Goal: Task Accomplishment & Management: Complete application form

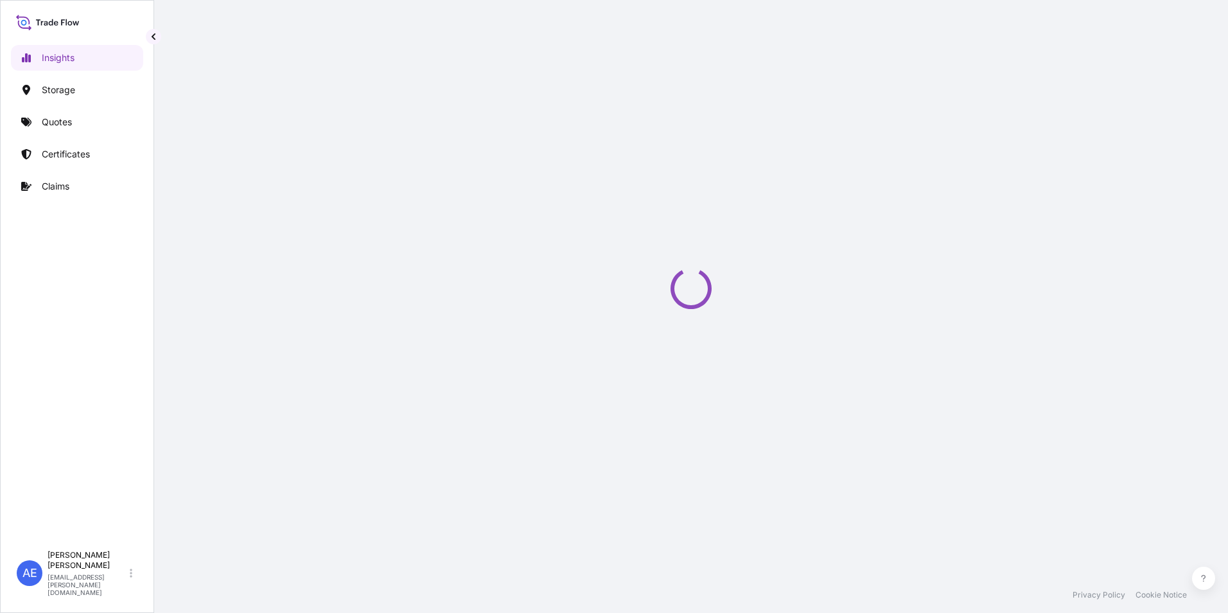
select select "2025"
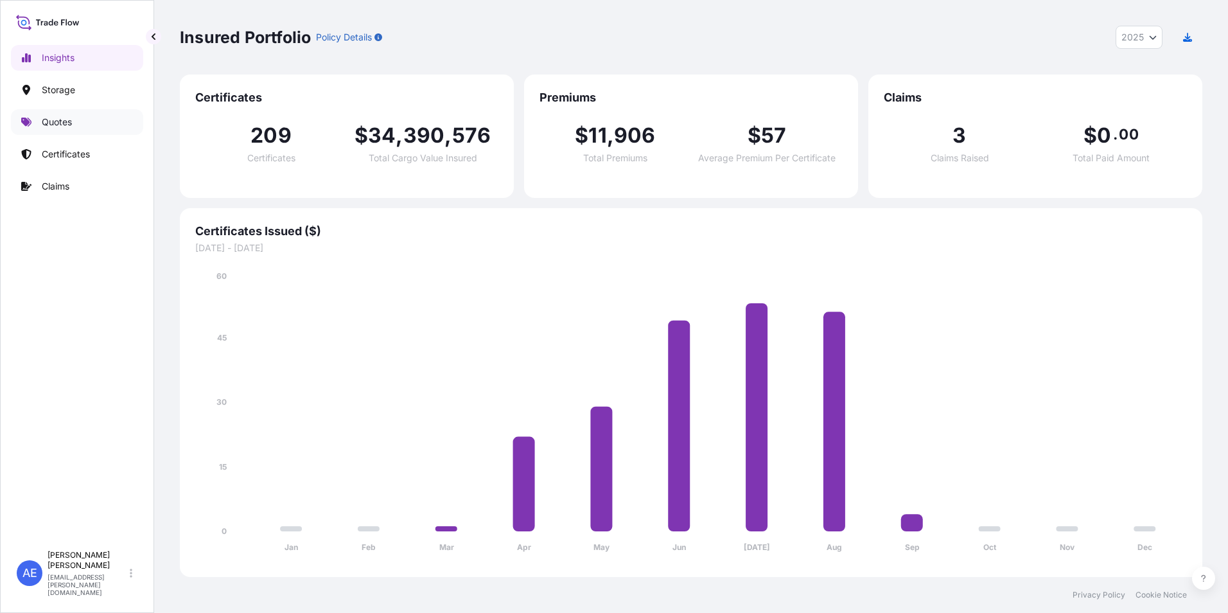
click at [60, 124] on p "Quotes" at bounding box center [57, 122] width 30 height 13
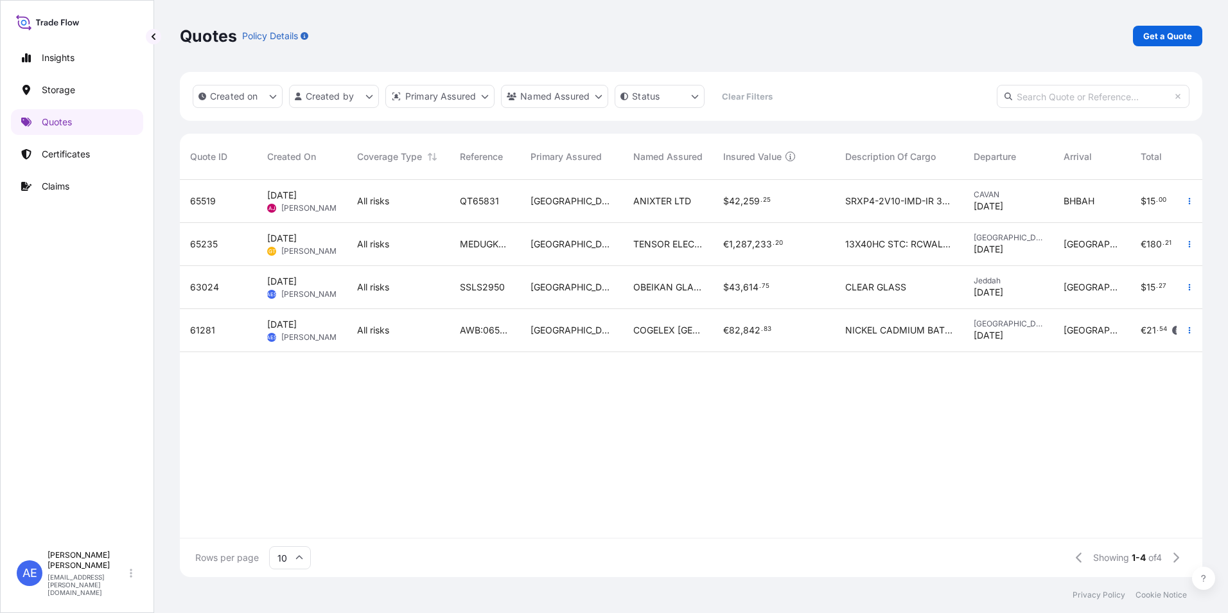
scroll to position [10, 10]
click at [53, 91] on p "Storage" at bounding box center [58, 90] width 33 height 13
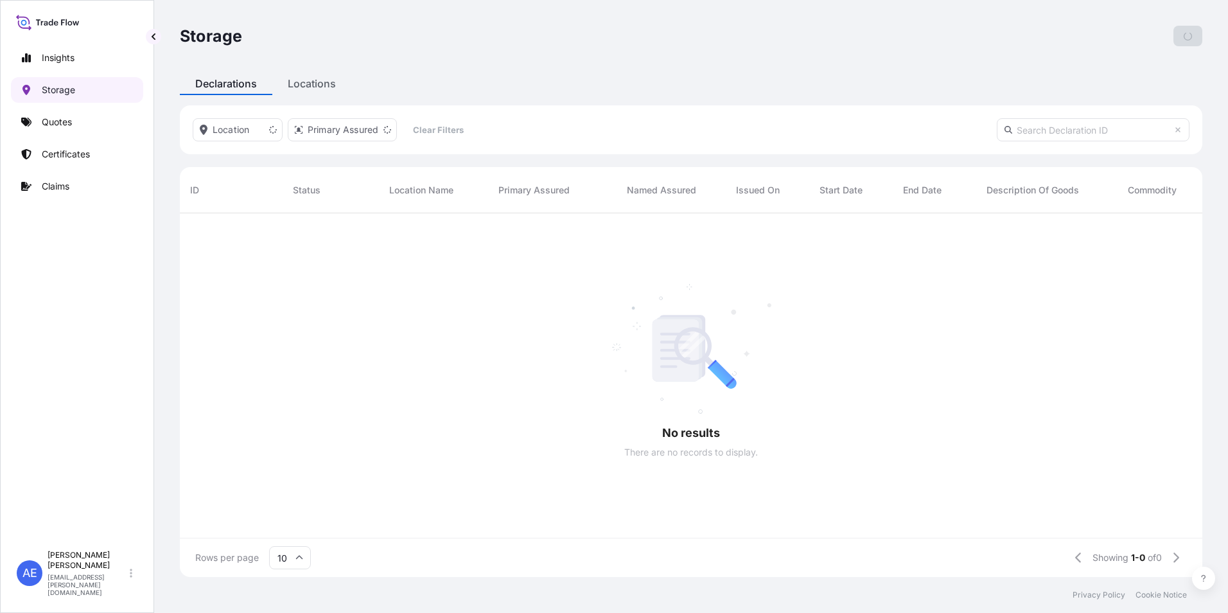
scroll to position [361, 1013]
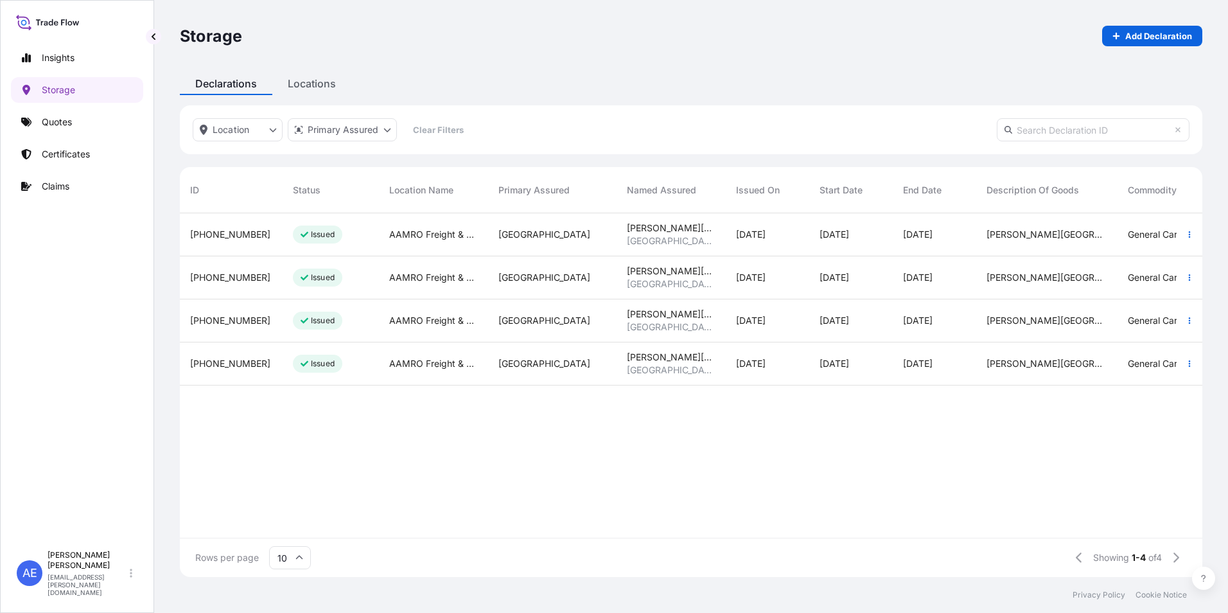
click at [254, 236] on div "[PHONE_NUMBER]" at bounding box center [231, 234] width 82 height 13
click at [1140, 29] on link "Add Declaration" at bounding box center [1152, 36] width 100 height 21
select select "31615"
select select "USD"
select select "mt"
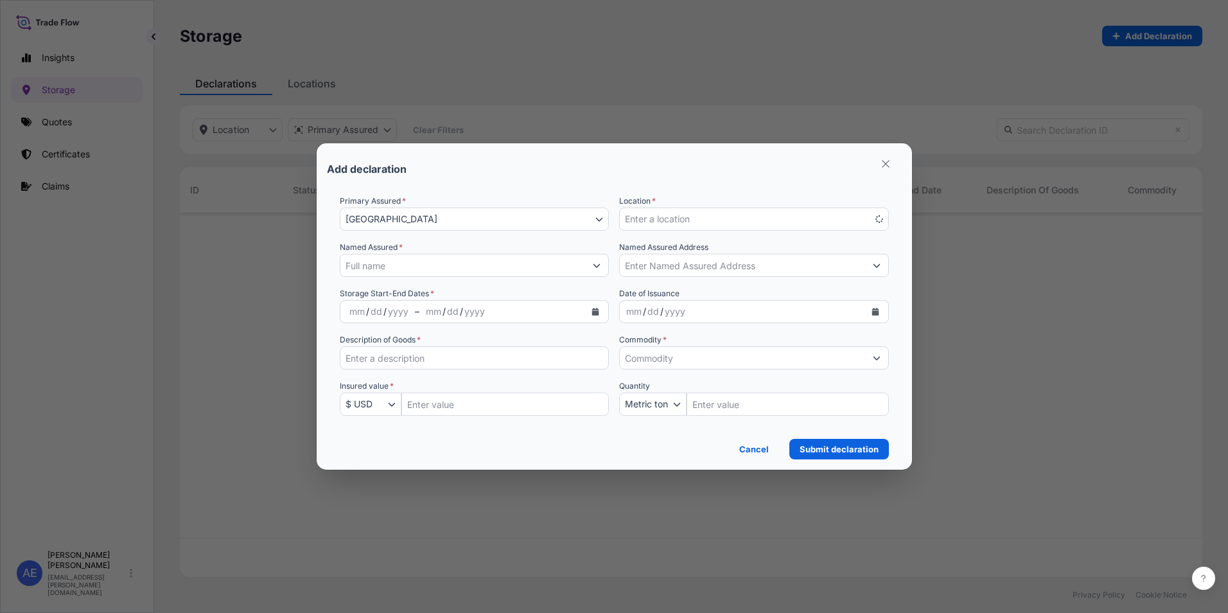
click at [669, 221] on span "Enter a location" at bounding box center [657, 219] width 65 height 13
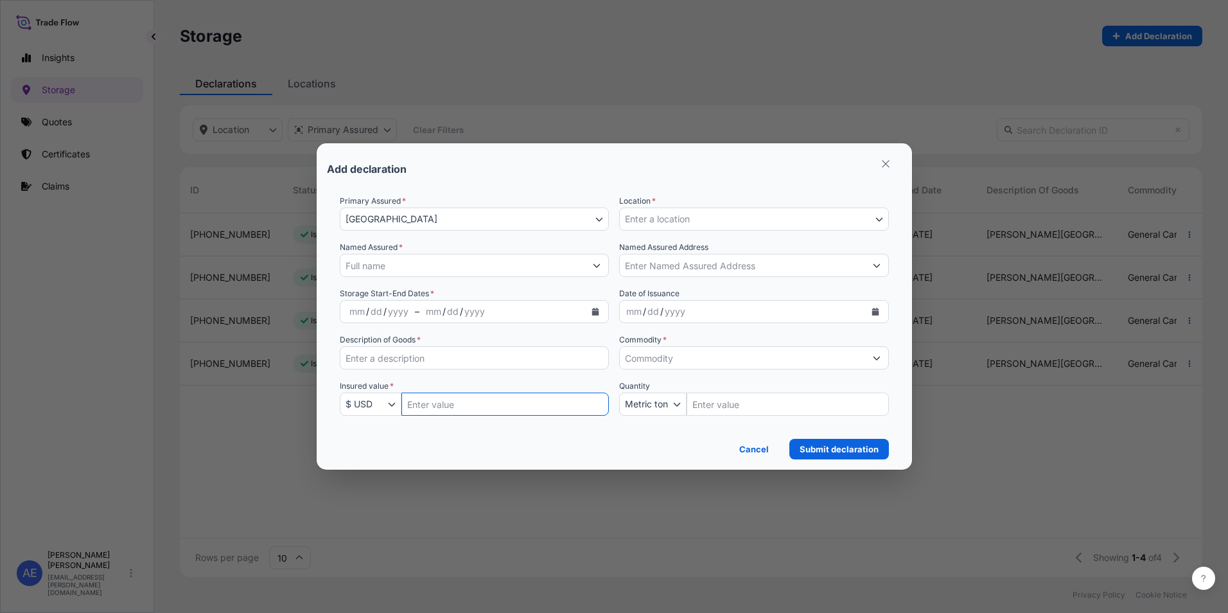
click at [469, 411] on input "Insured Value Amount" at bounding box center [506, 404] width 208 height 23
paste input "182800.00"
type input "182800.00"
click at [688, 225] on span "Enter a location" at bounding box center [657, 219] width 65 height 13
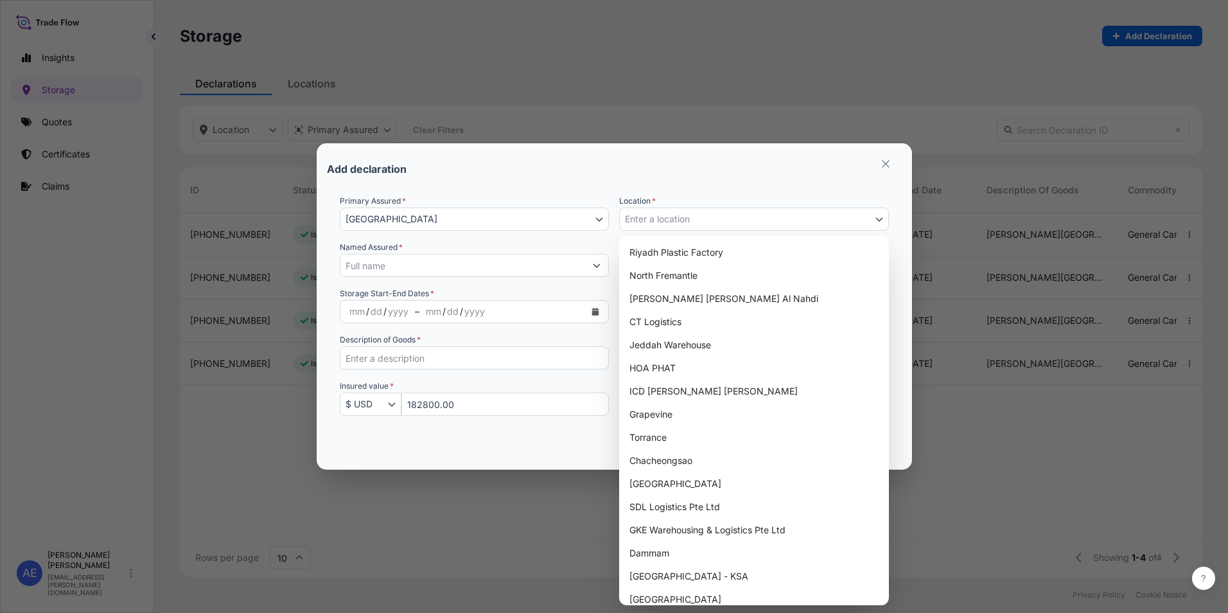
click at [689, 223] on span "Enter a location" at bounding box center [657, 219] width 65 height 13
click at [690, 220] on span "Enter a location" at bounding box center [657, 219] width 65 height 13
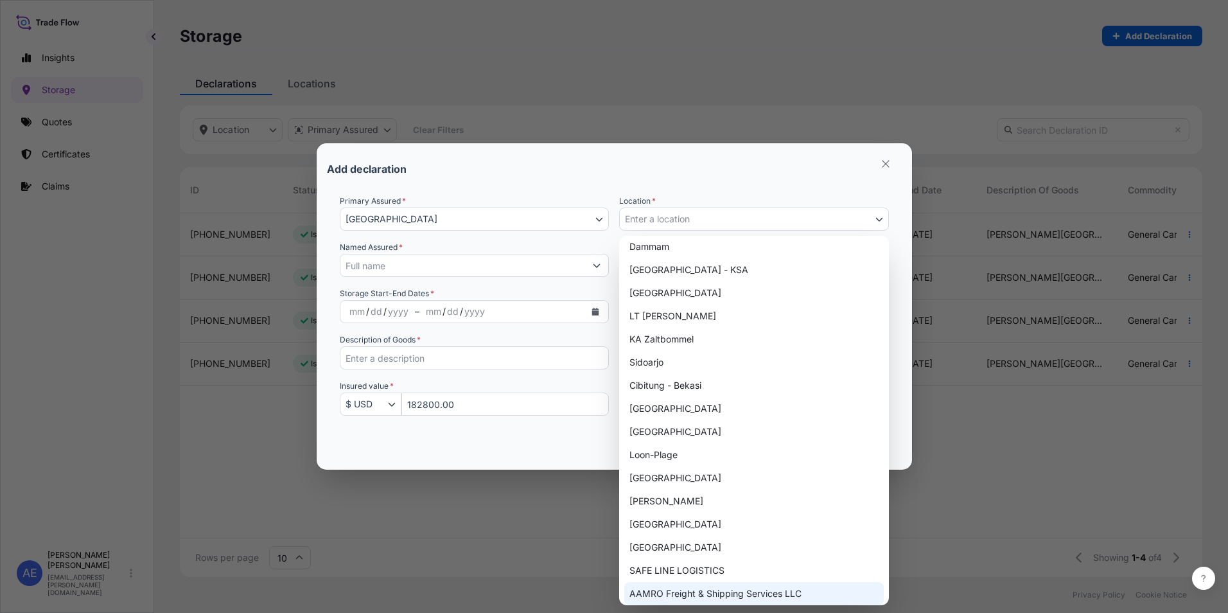
click at [689, 588] on div "AAMRO Freight & Shipping Services LLC" at bounding box center [754, 593] width 260 height 23
select select "670"
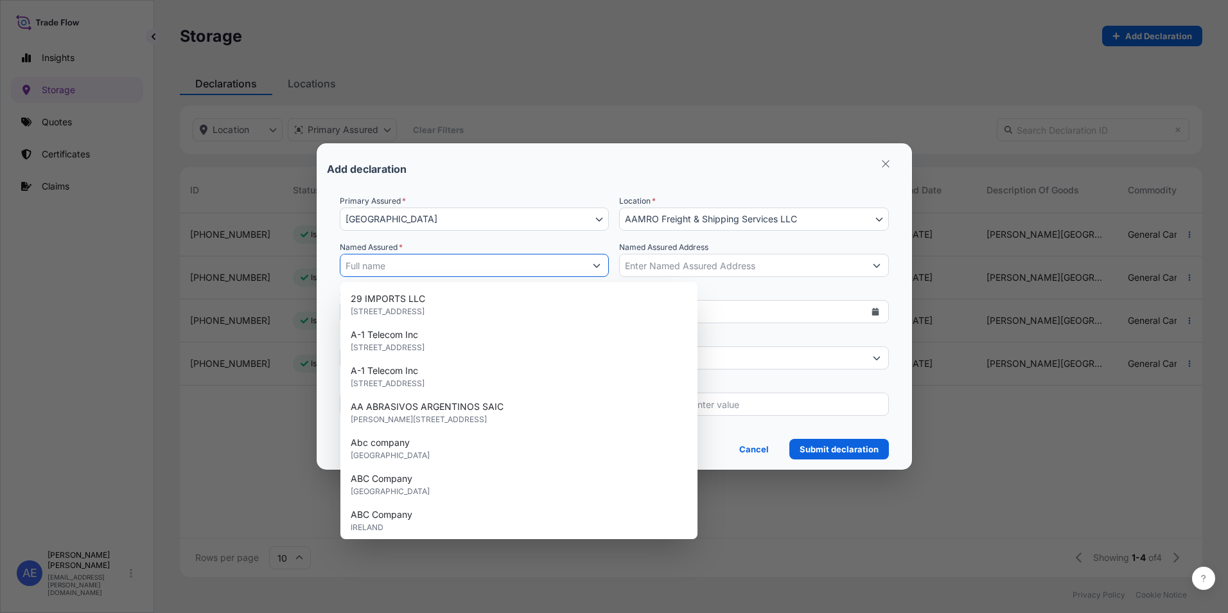
click at [452, 268] on input "Named Assured *" at bounding box center [463, 265] width 245 height 23
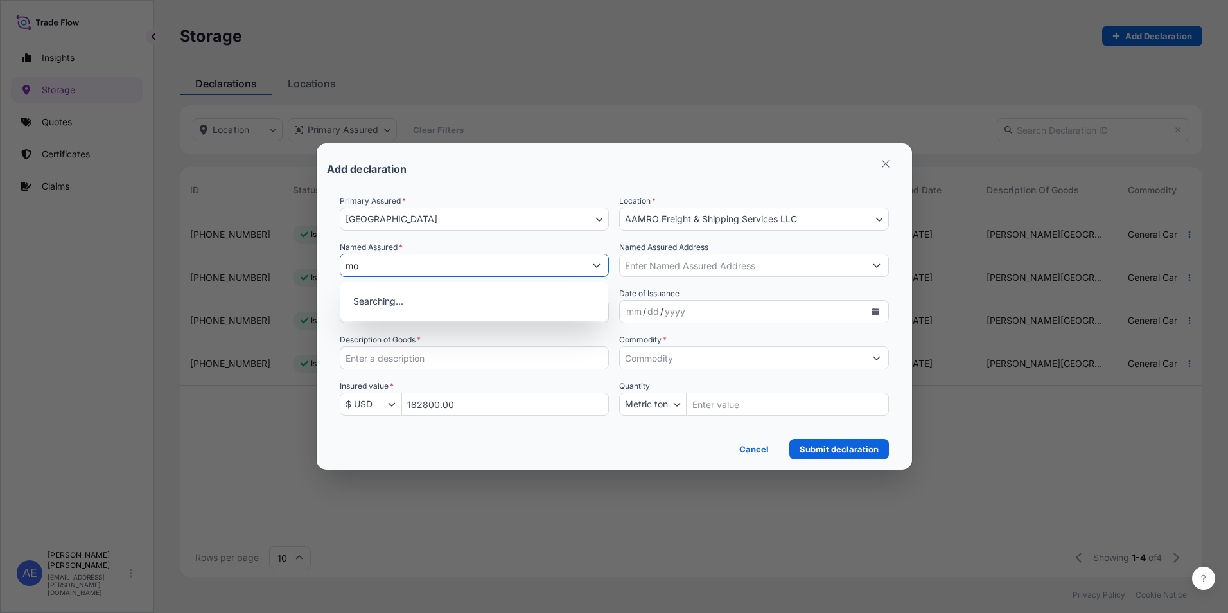
click at [418, 266] on input "mo" at bounding box center [463, 265] width 245 height 23
type input "m"
type input "M"
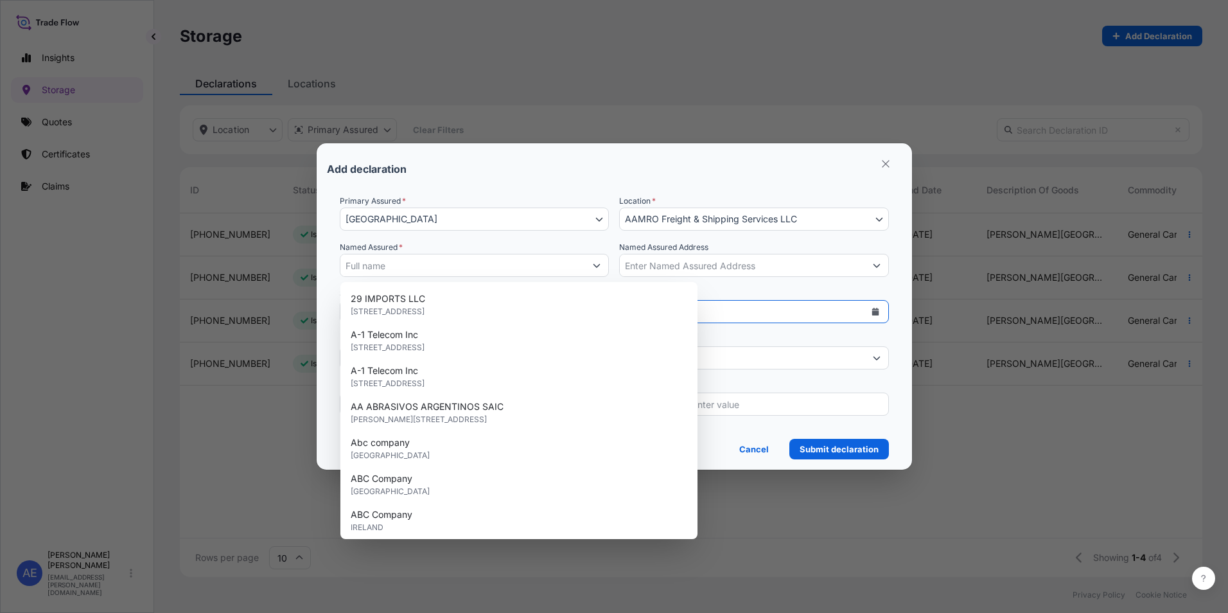
click at [697, 285] on div "Primary Assured * [GEOGRAPHIC_DATA] [GEOGRAPHIC_DATA] Location * AAMRO Freight …" at bounding box center [614, 313] width 549 height 236
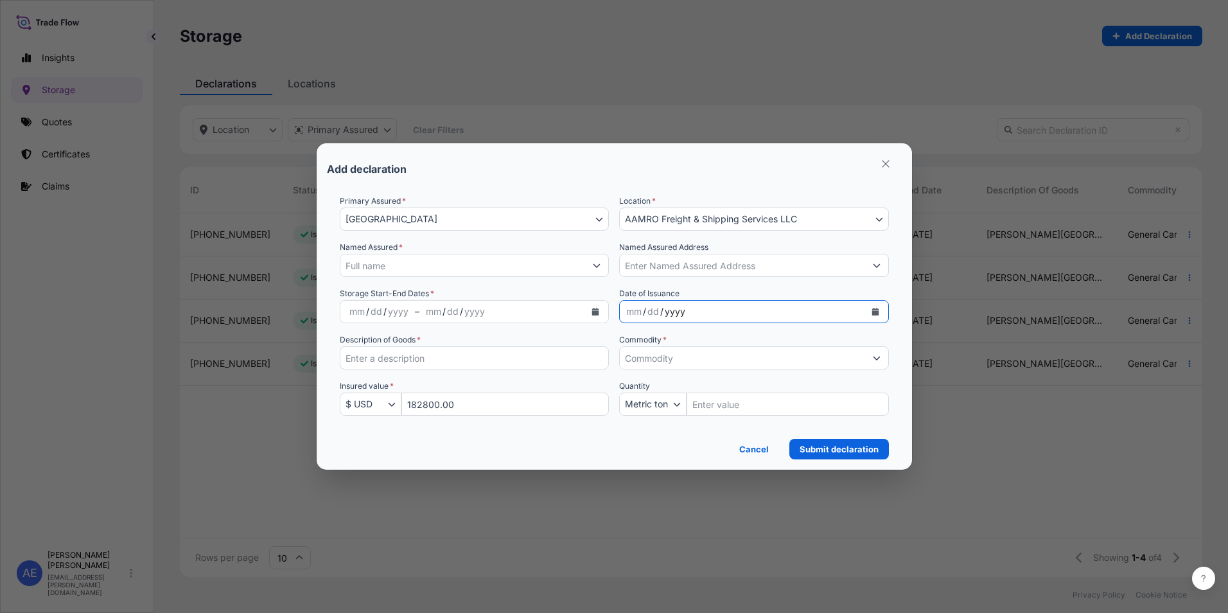
click at [458, 356] on input "Description of Goods *" at bounding box center [475, 357] width 270 height 23
paste input "[PERSON_NAME][GEOGRAPHIC_DATA] different Lot Items"
type input "[PERSON_NAME][GEOGRAPHIC_DATA] different Lot Items"
click at [387, 266] on input "Named Assured *" at bounding box center [463, 265] width 245 height 23
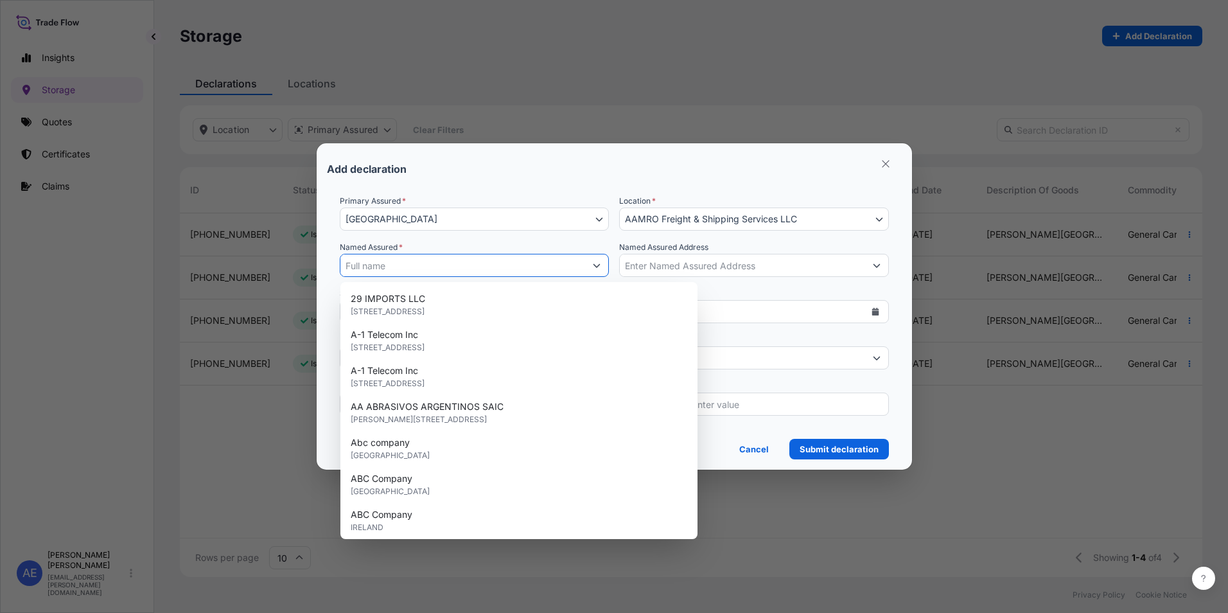
paste input "[PERSON_NAME][GEOGRAPHIC_DATA]"
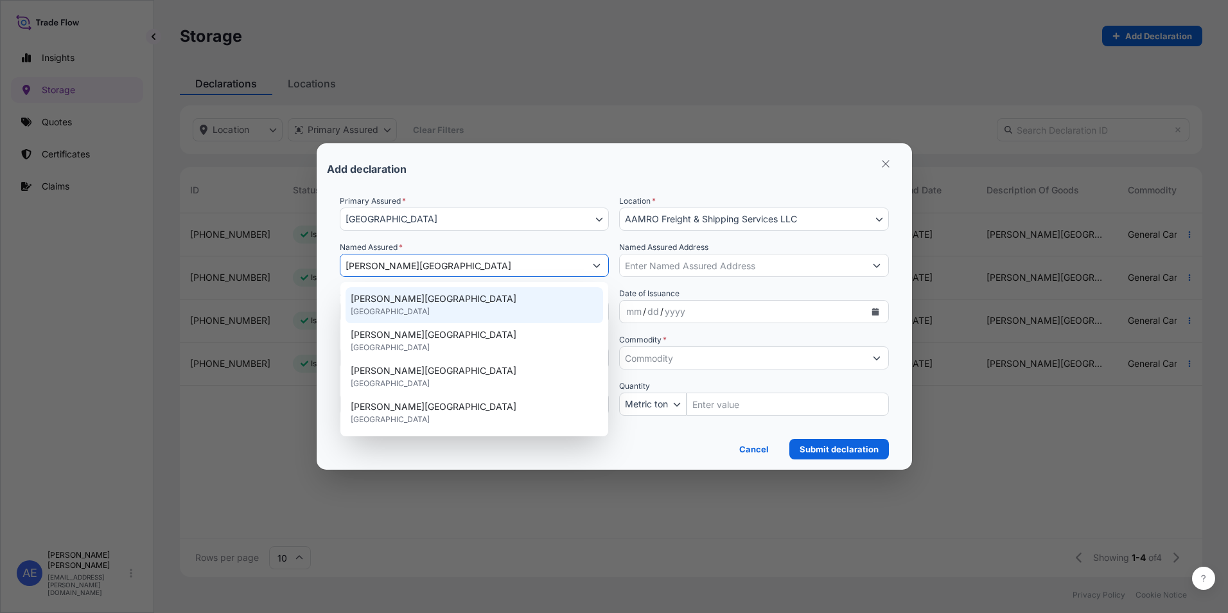
click at [385, 301] on span "[PERSON_NAME][GEOGRAPHIC_DATA]" at bounding box center [434, 298] width 166 height 13
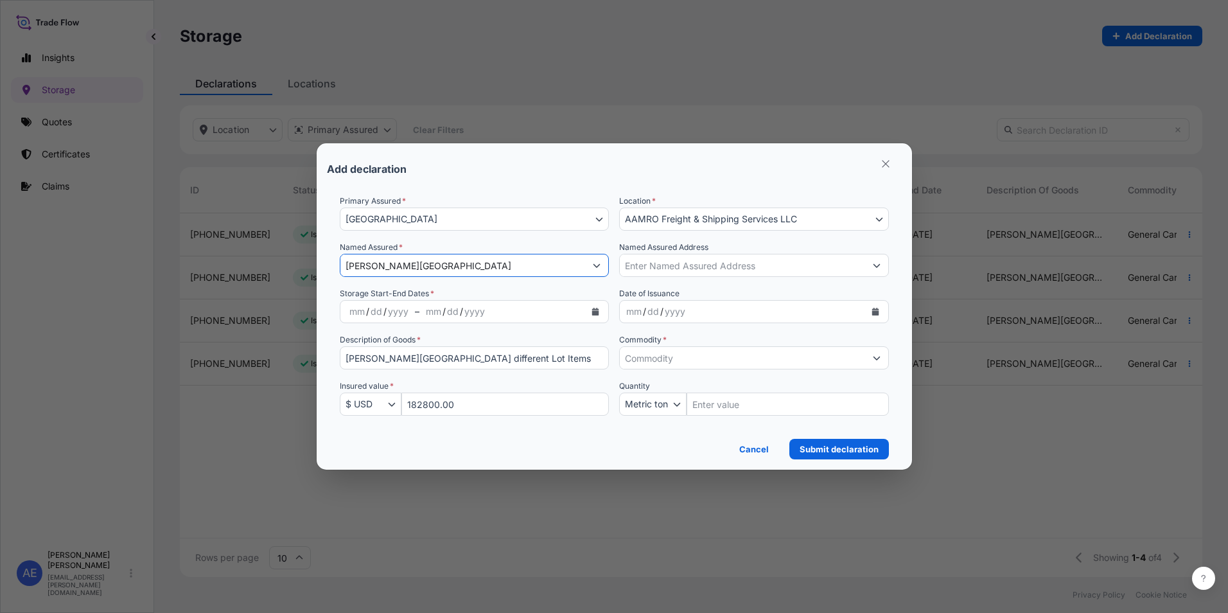
click at [503, 263] on input "[PERSON_NAME][GEOGRAPHIC_DATA]" at bounding box center [463, 265] width 245 height 23
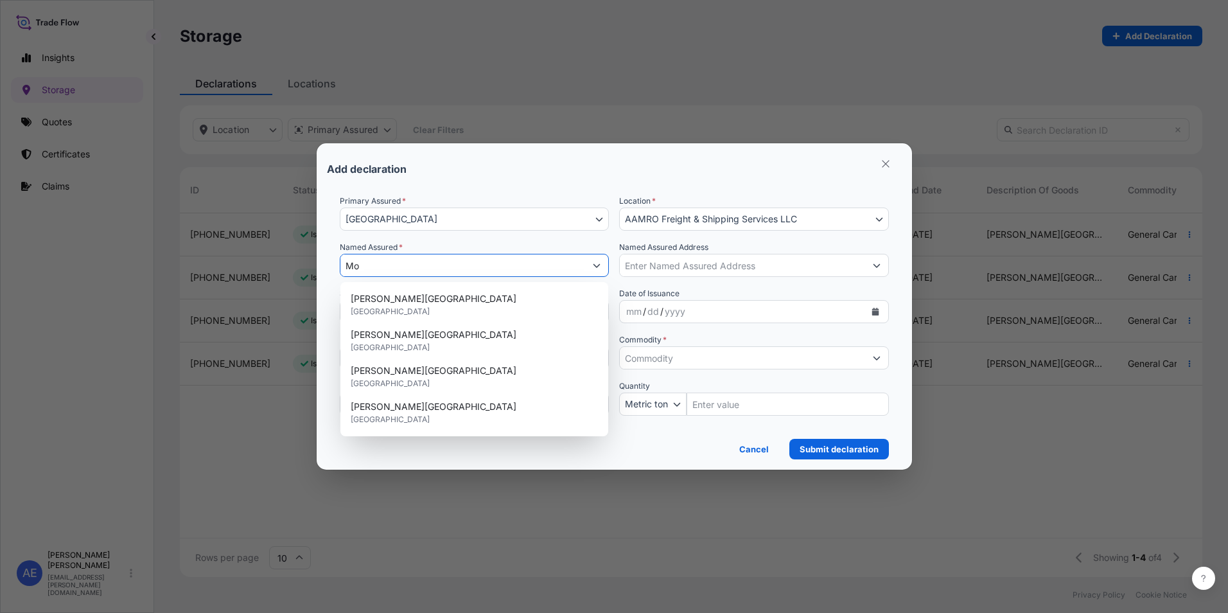
type input "M"
paste input "[PERSON_NAME][GEOGRAPHIC_DATA]"
type input "[PERSON_NAME][GEOGRAPHIC_DATA]"
click at [502, 247] on div "Named Assured * [PERSON_NAME][GEOGRAPHIC_DATA]" at bounding box center [475, 259] width 270 height 36
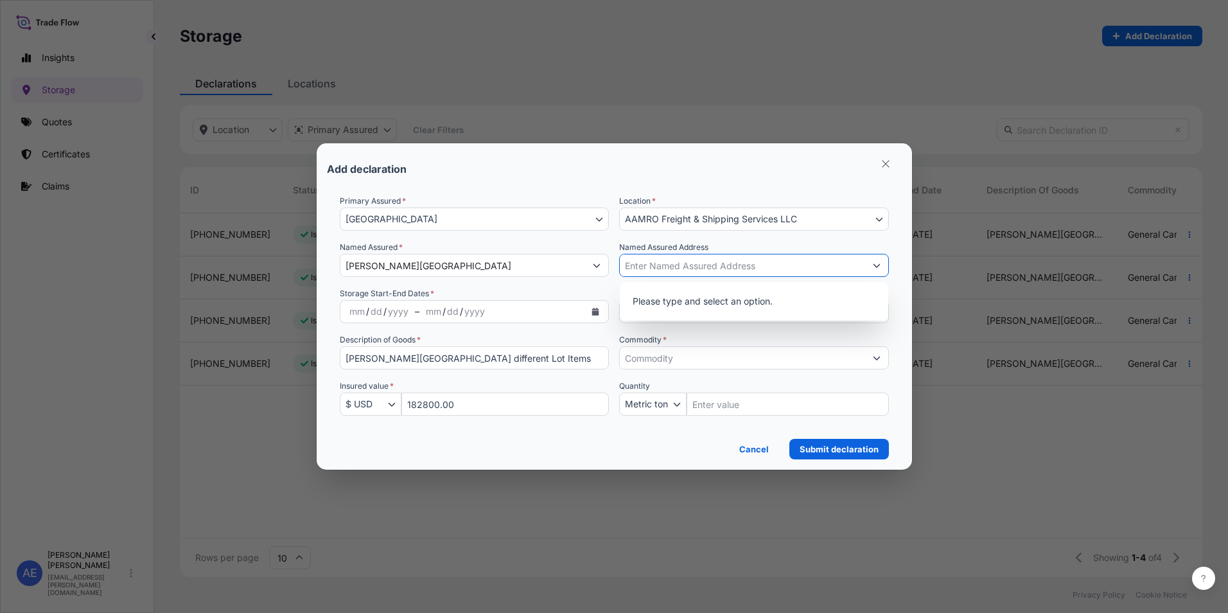
click at [651, 267] on input "Named Assured Address" at bounding box center [742, 265] width 245 height 23
click at [696, 325] on div "Primary Assured * [GEOGRAPHIC_DATA] [GEOGRAPHIC_DATA] Location * AAMRO Freight …" at bounding box center [614, 313] width 549 height 236
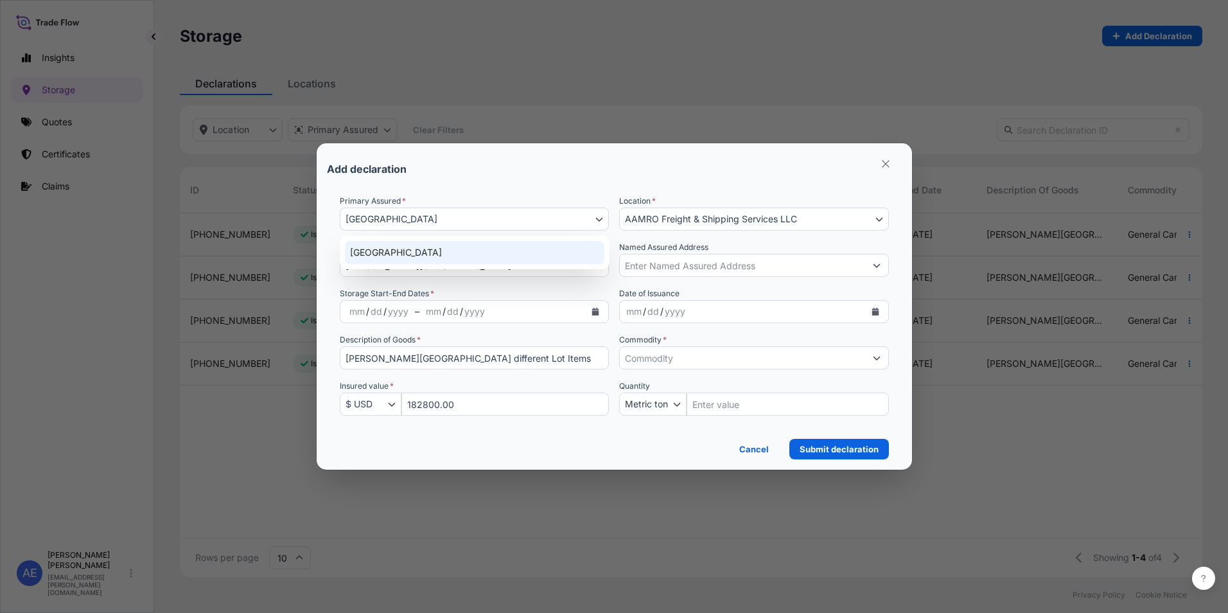
click at [445, 214] on button "[GEOGRAPHIC_DATA]" at bounding box center [475, 219] width 270 height 23
click at [481, 189] on form "Primary Assured * [GEOGRAPHIC_DATA] [GEOGRAPHIC_DATA] Location * AAMRO Freight …" at bounding box center [614, 321] width 575 height 275
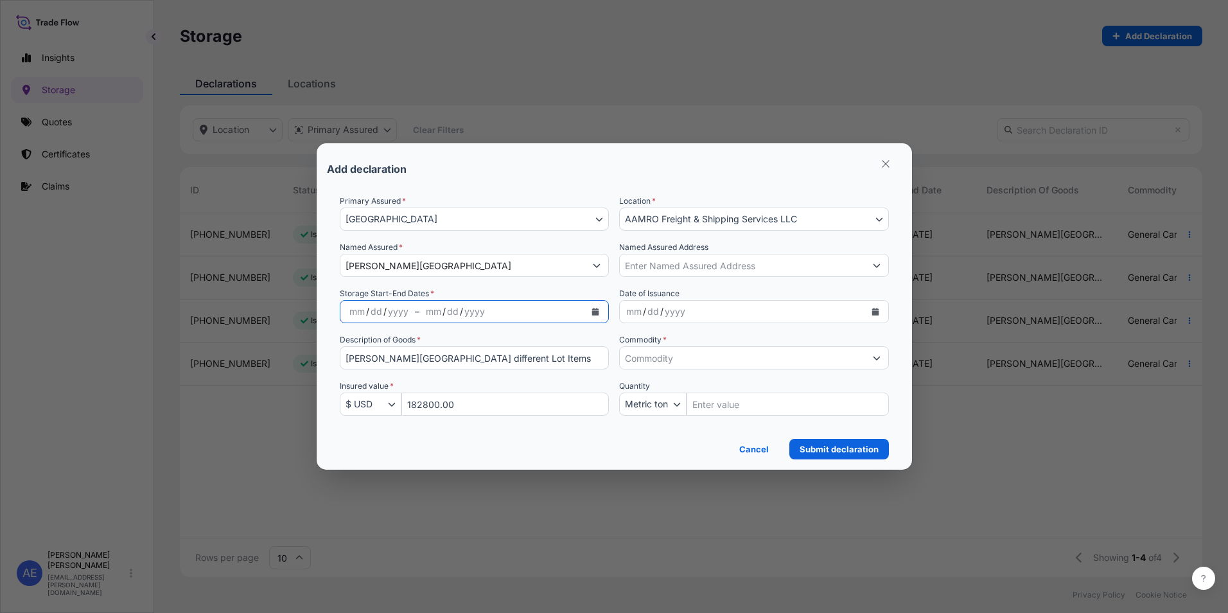
click at [591, 308] on button "Calendar" at bounding box center [595, 311] width 21 height 21
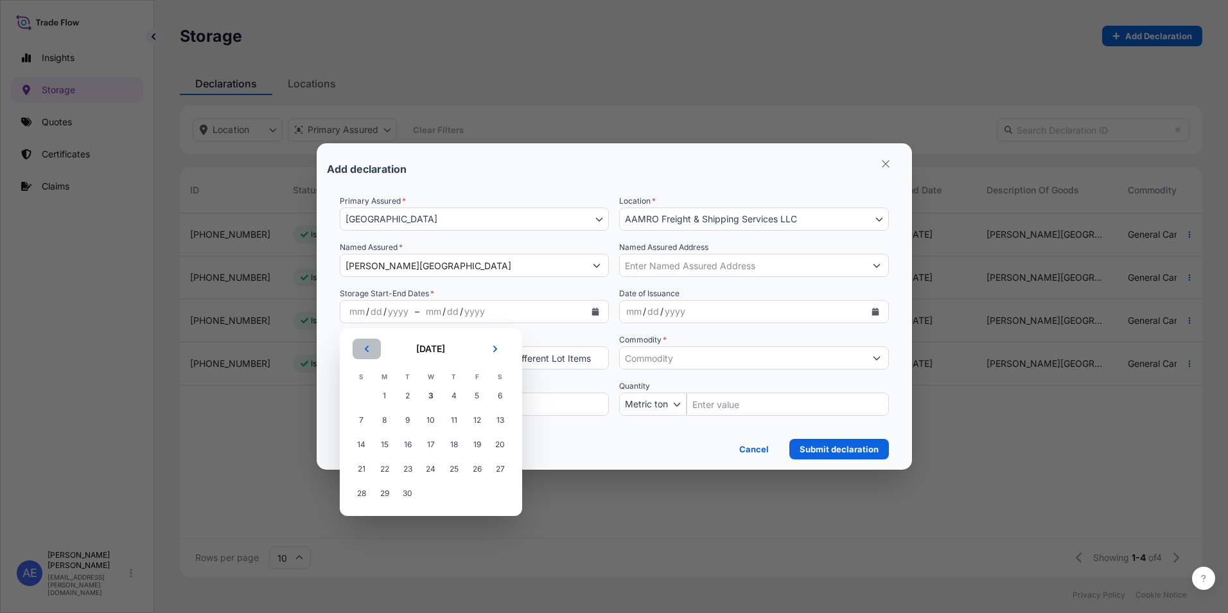
click at [367, 353] on button "Previous" at bounding box center [367, 349] width 28 height 21
click at [474, 394] on span "1" at bounding box center [477, 395] width 23 height 23
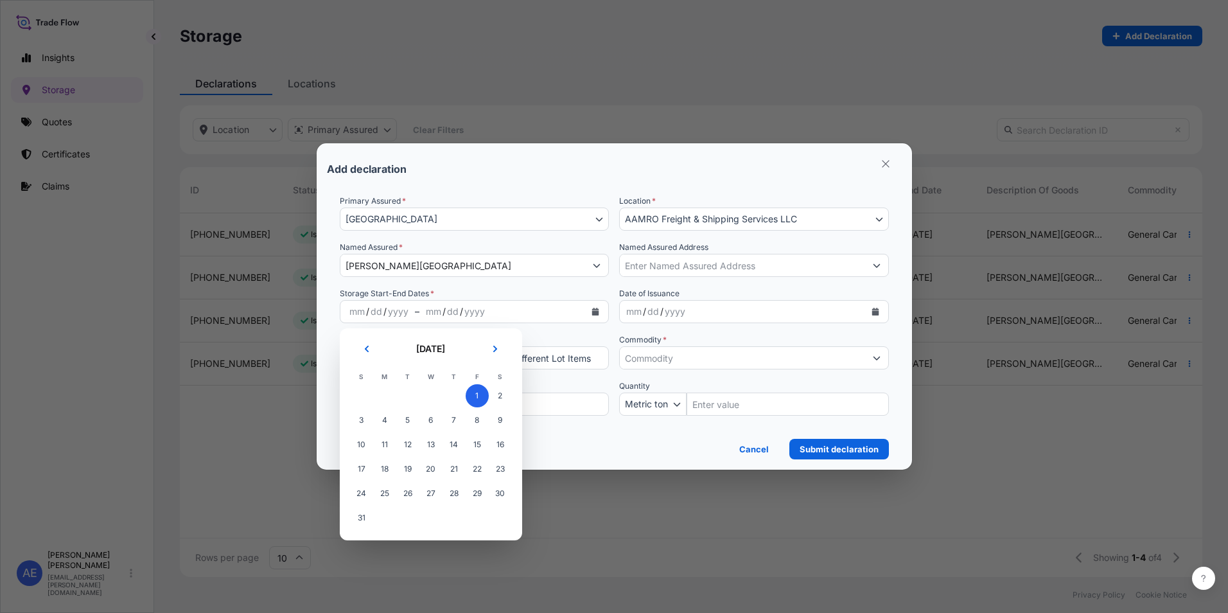
click at [477, 393] on span "1" at bounding box center [477, 395] width 23 height 23
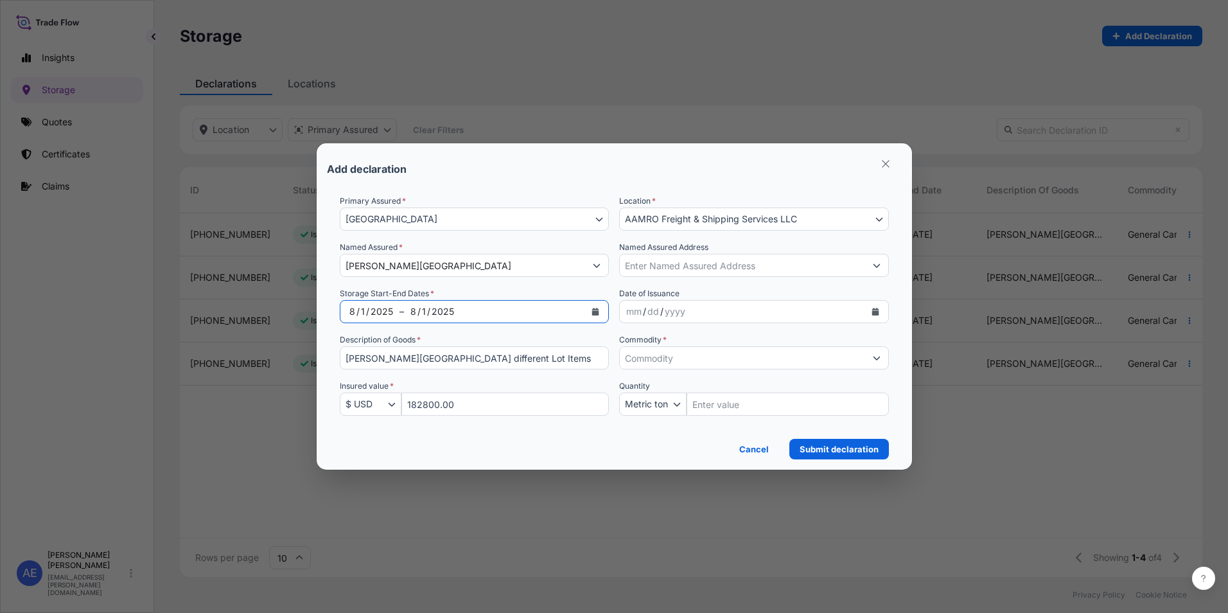
click at [596, 314] on icon "Calendar" at bounding box center [595, 312] width 7 height 8
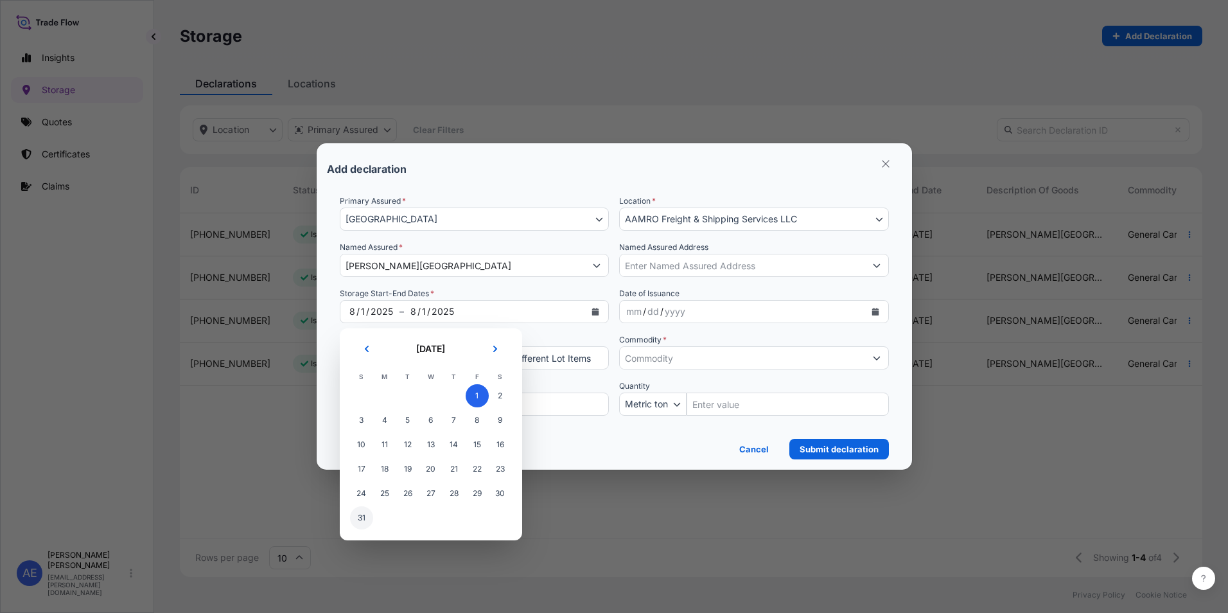
click at [361, 517] on span "31" at bounding box center [361, 517] width 23 height 23
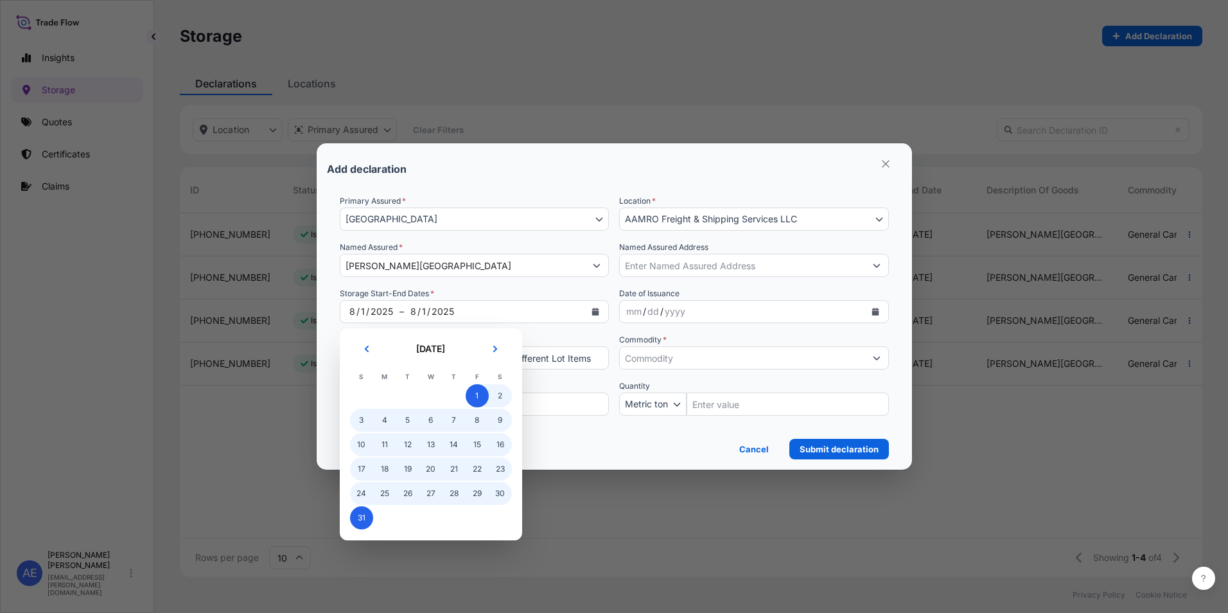
click at [479, 394] on span "1" at bounding box center [477, 395] width 23 height 23
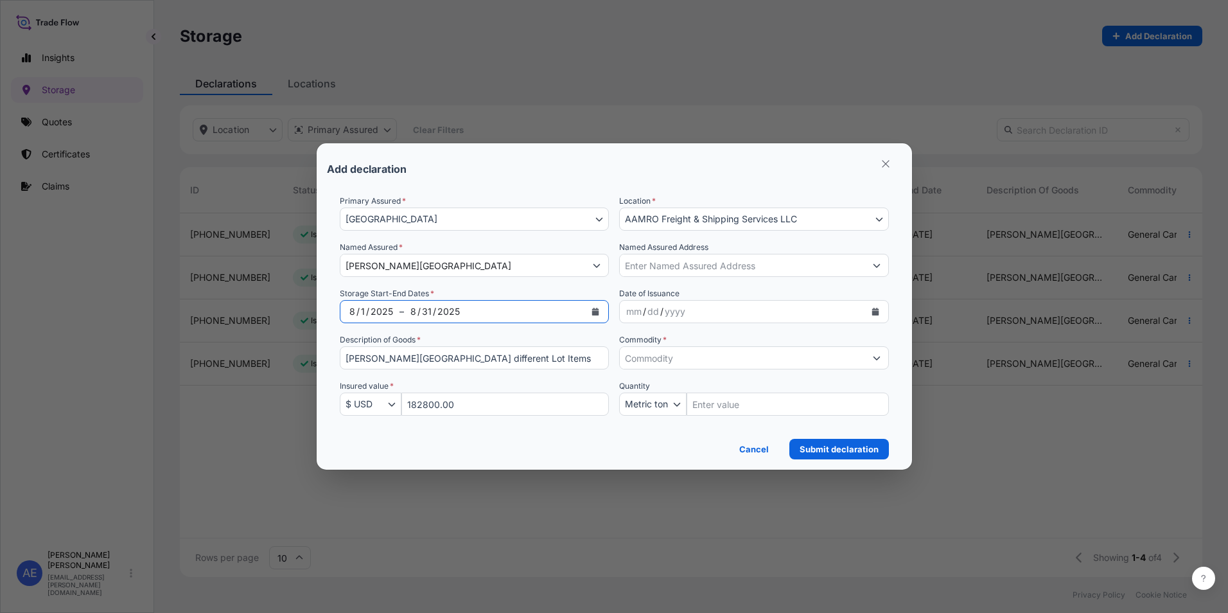
click at [653, 356] on input "Commodity *" at bounding box center [742, 357] width 245 height 23
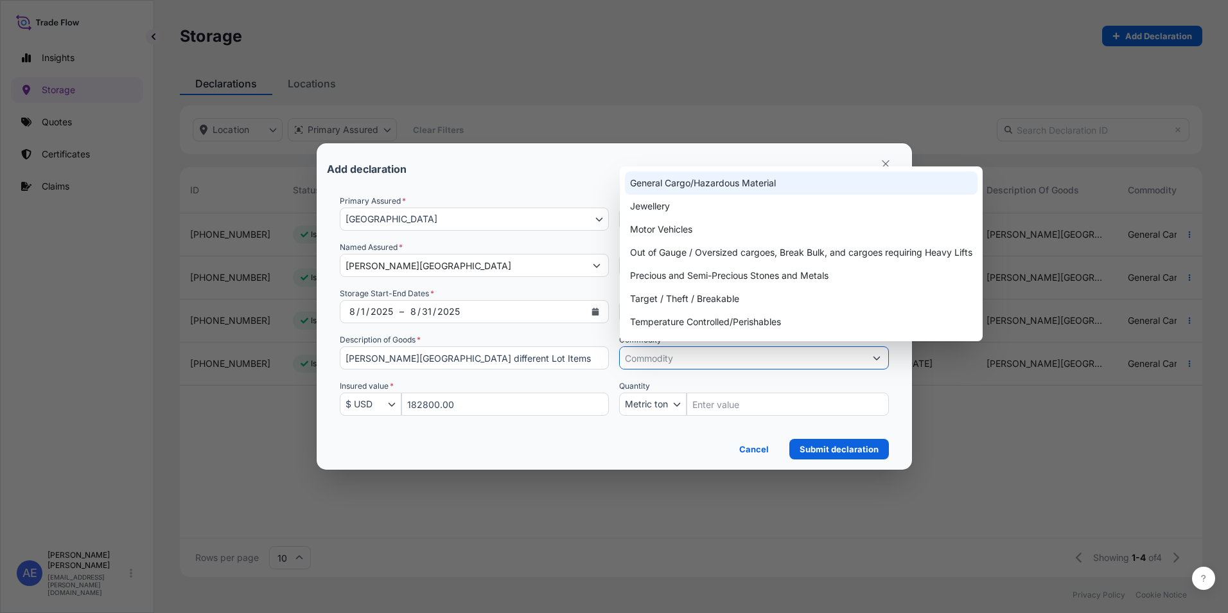
click at [681, 182] on div "General Cargo/Hazardous Material" at bounding box center [801, 183] width 353 height 23
type input "General Cargo/Hazardous Material"
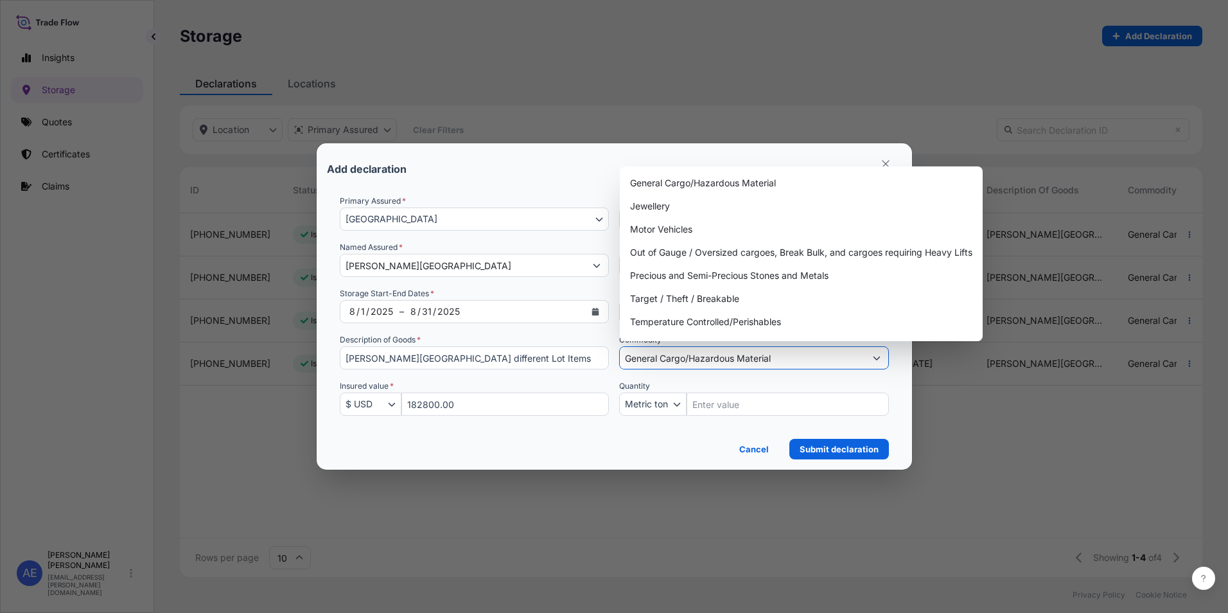
click at [606, 380] on div "Insured value * $ USD € EUR £ GBP $ USD ؋ AFN $ AUD R$ BRL $ CAD ¥ CNY $ HKD ₹ …" at bounding box center [475, 398] width 270 height 36
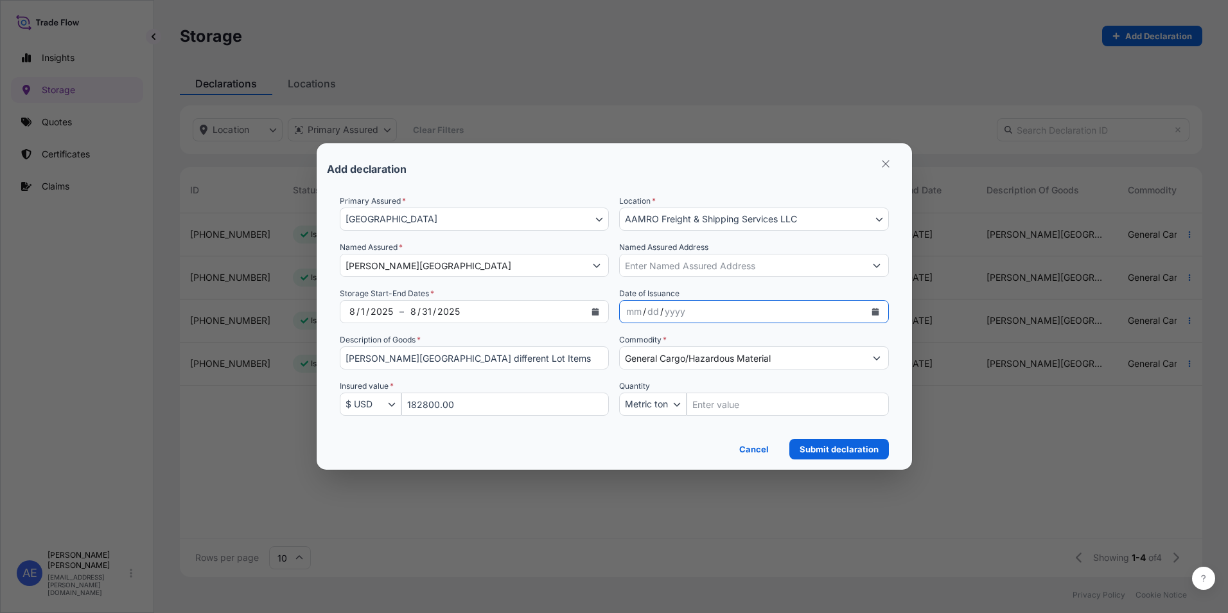
click at [876, 310] on icon "Calendar" at bounding box center [876, 312] width 8 height 8
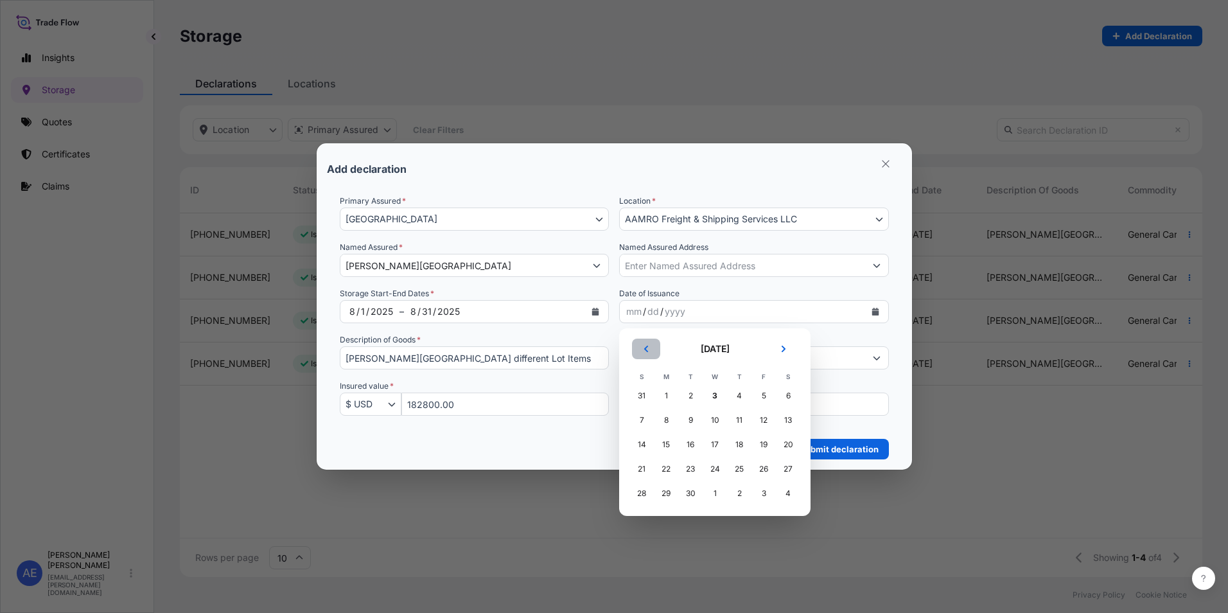
click at [648, 349] on icon "Previous" at bounding box center [646, 349] width 8 height 8
click at [640, 447] on div "10" at bounding box center [641, 444] width 23 height 23
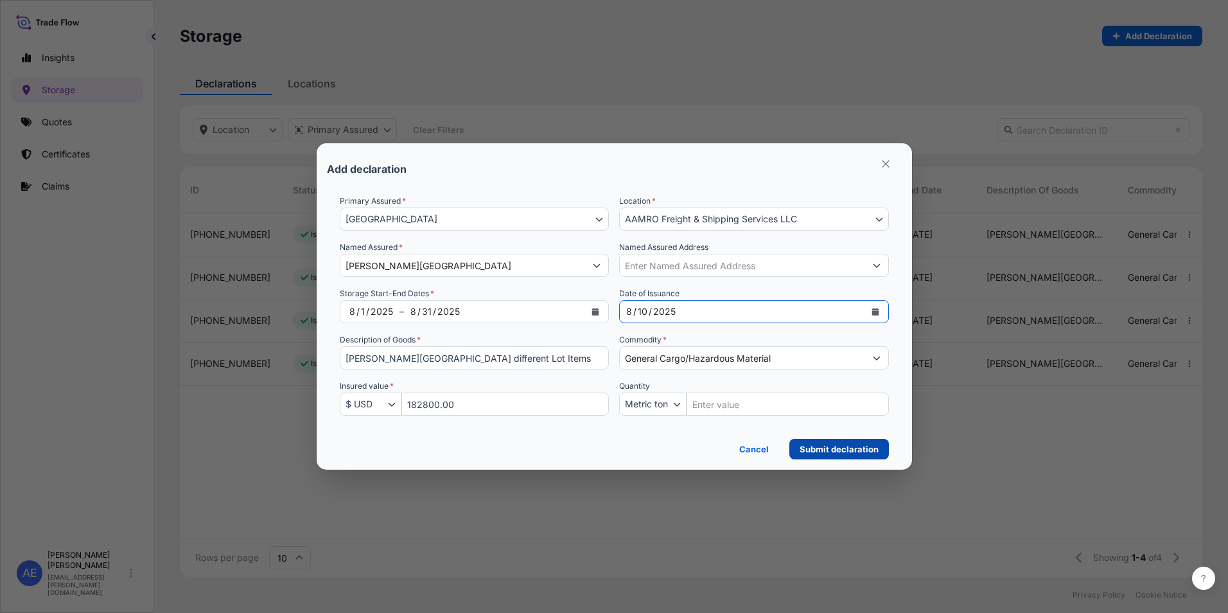
click at [824, 452] on p "Submit declaration" at bounding box center [839, 449] width 79 height 13
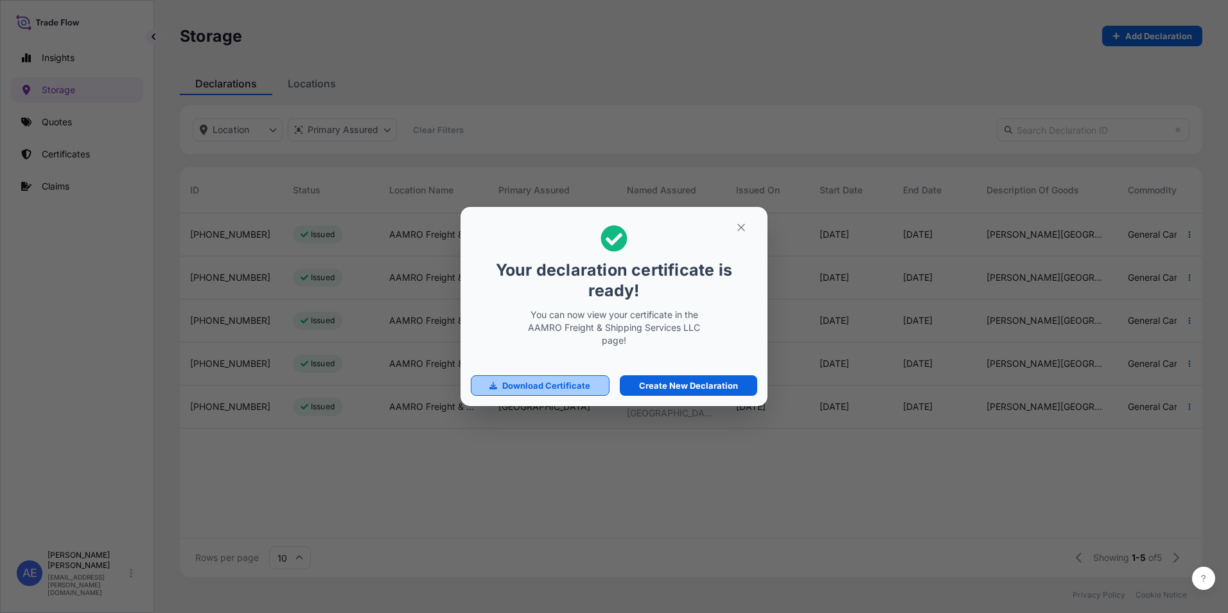
click at [554, 389] on p "Download Certificate" at bounding box center [546, 385] width 88 height 13
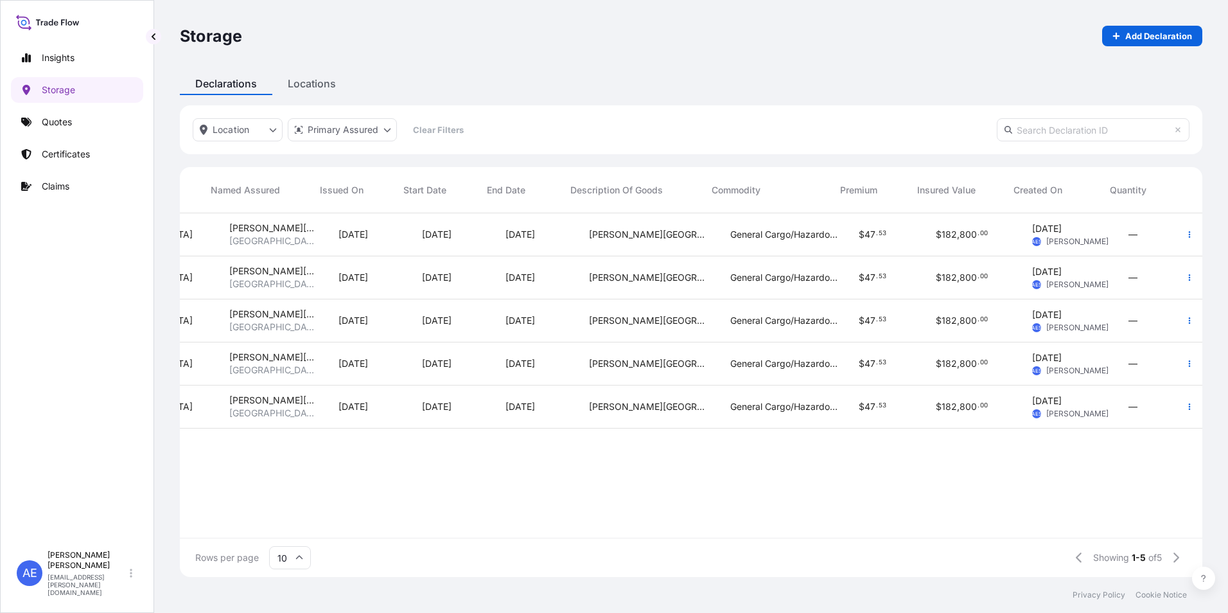
scroll to position [0, 416]
